Goal: Find specific fact: Find specific fact

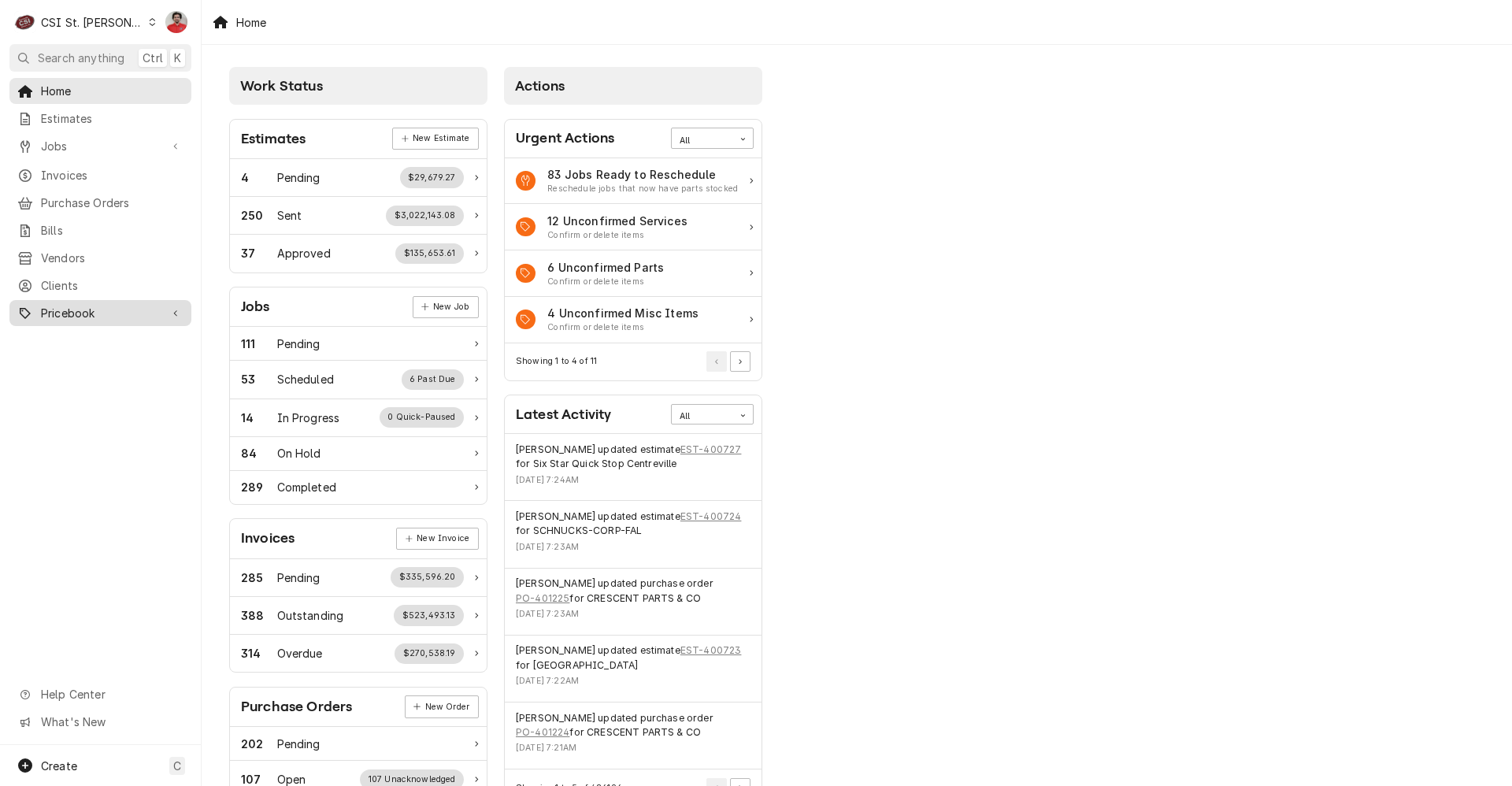
drag, startPoint x: 81, startPoint y: 304, endPoint x: 80, endPoint y: 315, distance: 11.0
click at [81, 304] on span "Pricebook" at bounding box center [100, 312] width 119 height 17
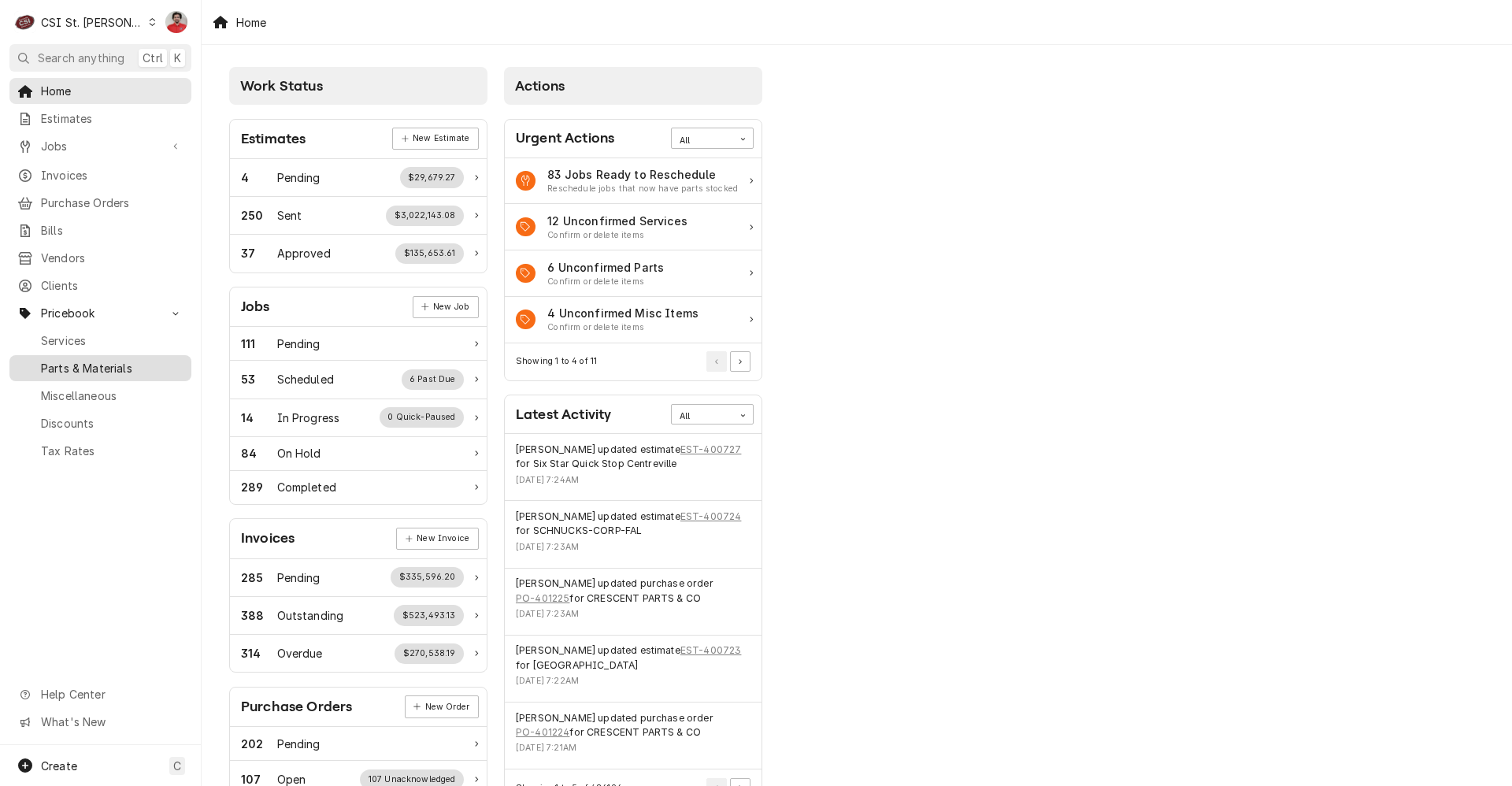
click at [81, 359] on span "Parts & Materials" at bounding box center [112, 367] width 142 height 17
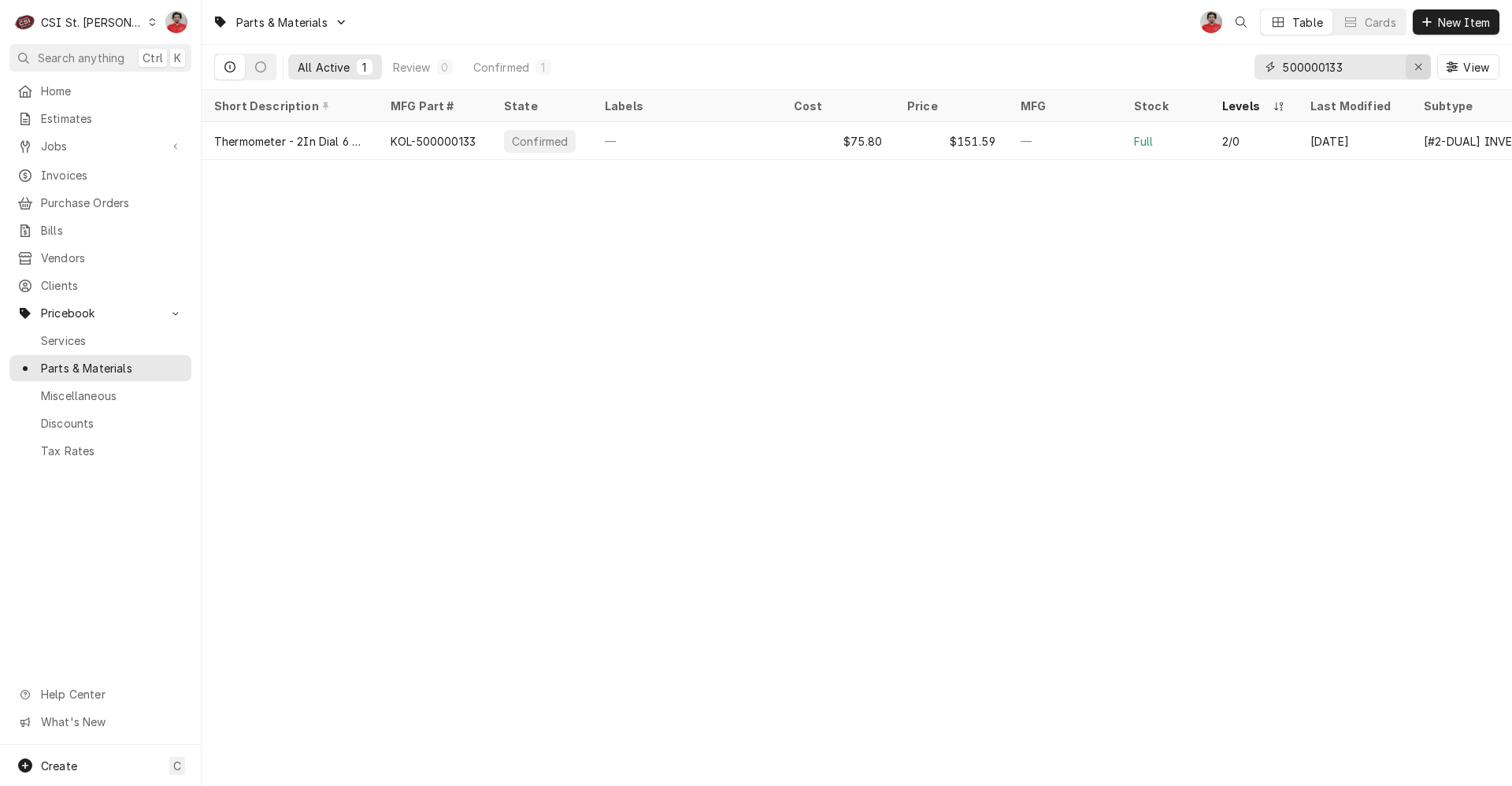
click at [1420, 62] on icon "Erase input" at bounding box center [1418, 67] width 9 height 11
click at [1338, 62] on input "Dynamic Content Wrapper" at bounding box center [1356, 67] width 148 height 26
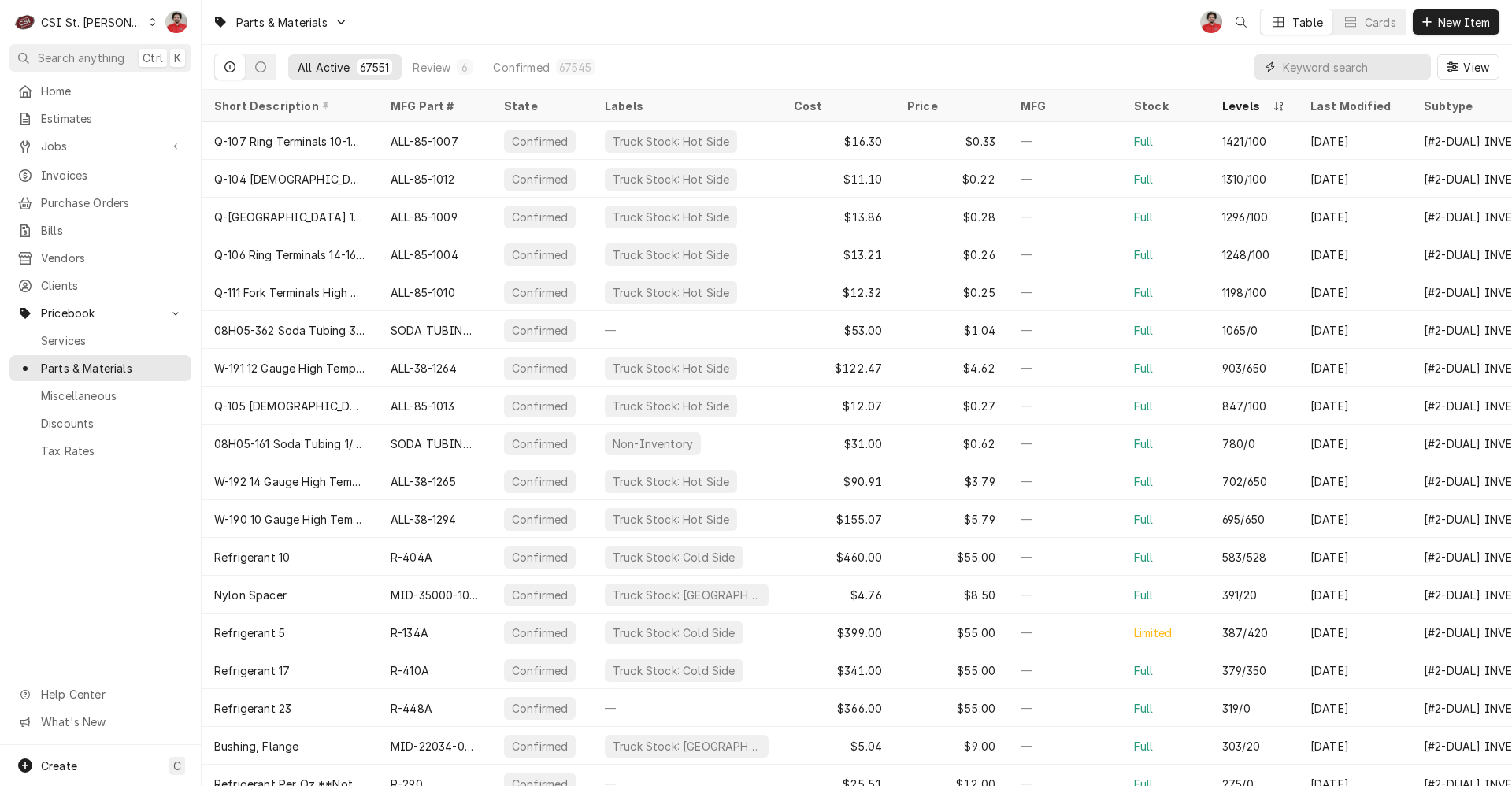
click at [1335, 70] on input "Dynamic Content Wrapper" at bounding box center [1352, 67] width 140 height 26
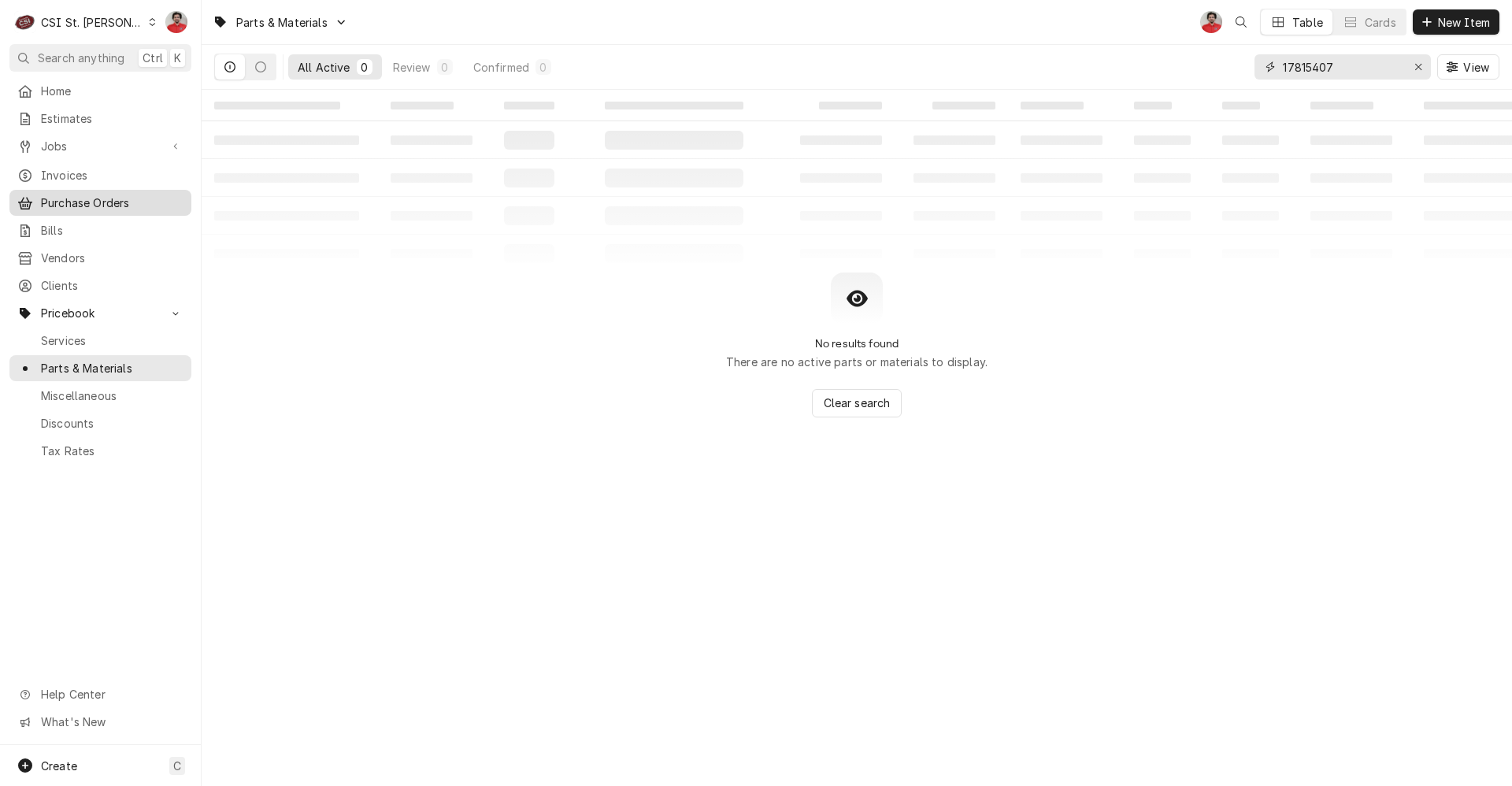
type input "17815407"
